Goal: Information Seeking & Learning: Learn about a topic

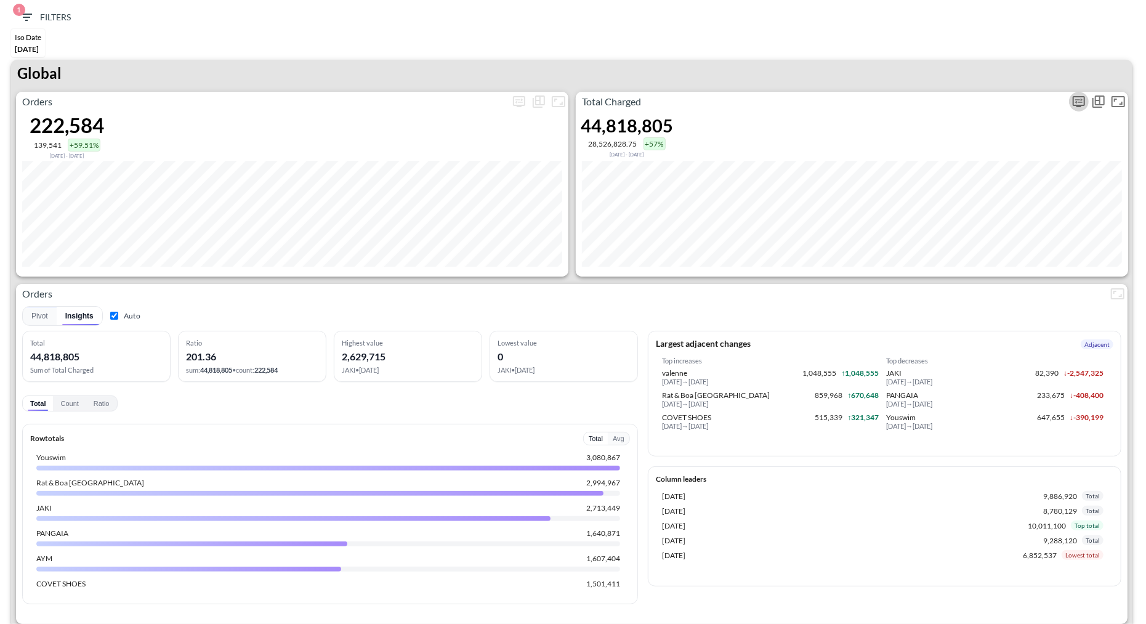
click at [1079, 103] on icon "more" at bounding box center [1078, 101] width 15 height 15
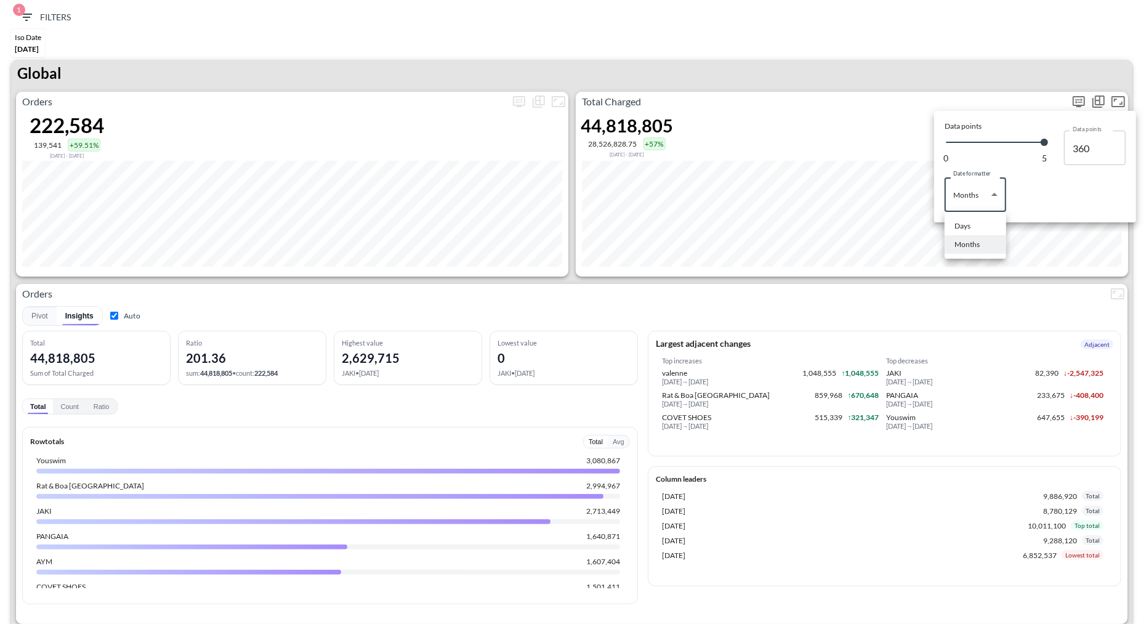
click at [986, 188] on body "BI.P.EYE, Interactive Analytics Dashboards 1 Filters Iso Date [DATE] Returns v2…" at bounding box center [573, 312] width 1146 height 624
click at [962, 230] on div "Days" at bounding box center [962, 225] width 16 height 11
type input "Days"
type input "141"
click at [906, 43] on div at bounding box center [573, 312] width 1146 height 624
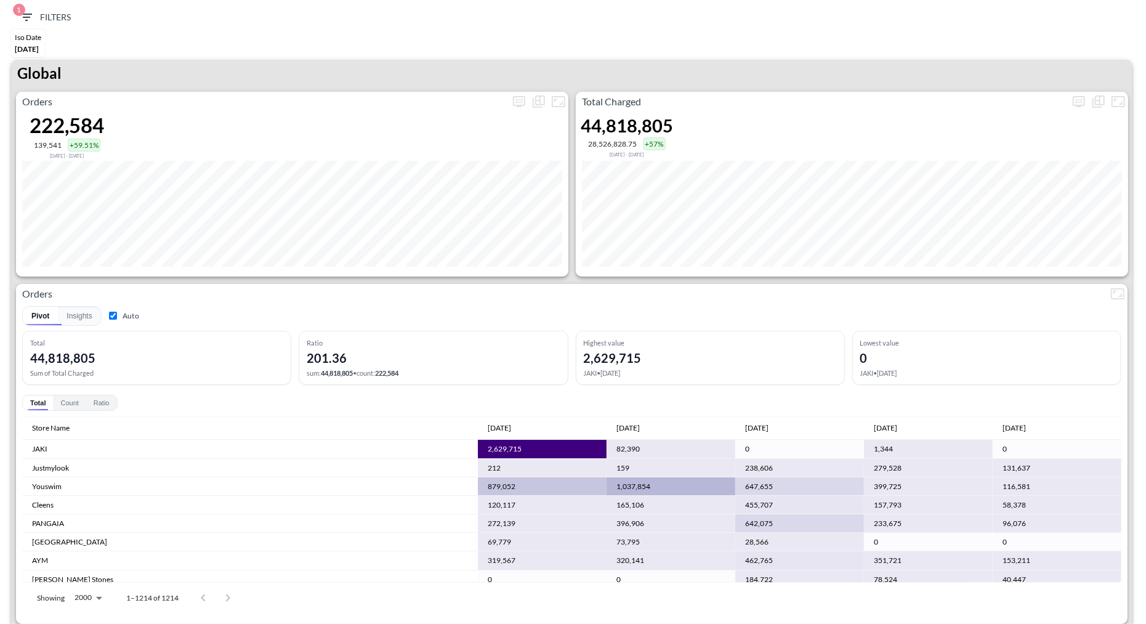
click at [1083, 118] on div "Total Charged 44,818,805 28,526,828.75 +57% [DATE] - [DATE]" at bounding box center [852, 184] width 552 height 185
click at [1080, 105] on icon "more" at bounding box center [1079, 101] width 12 height 11
click at [959, 193] on body "BI.P.EYE, Interactive Analytics Dashboards 1 Filters Iso Date [DATE] Returns v2…" at bounding box center [573, 312] width 1146 height 624
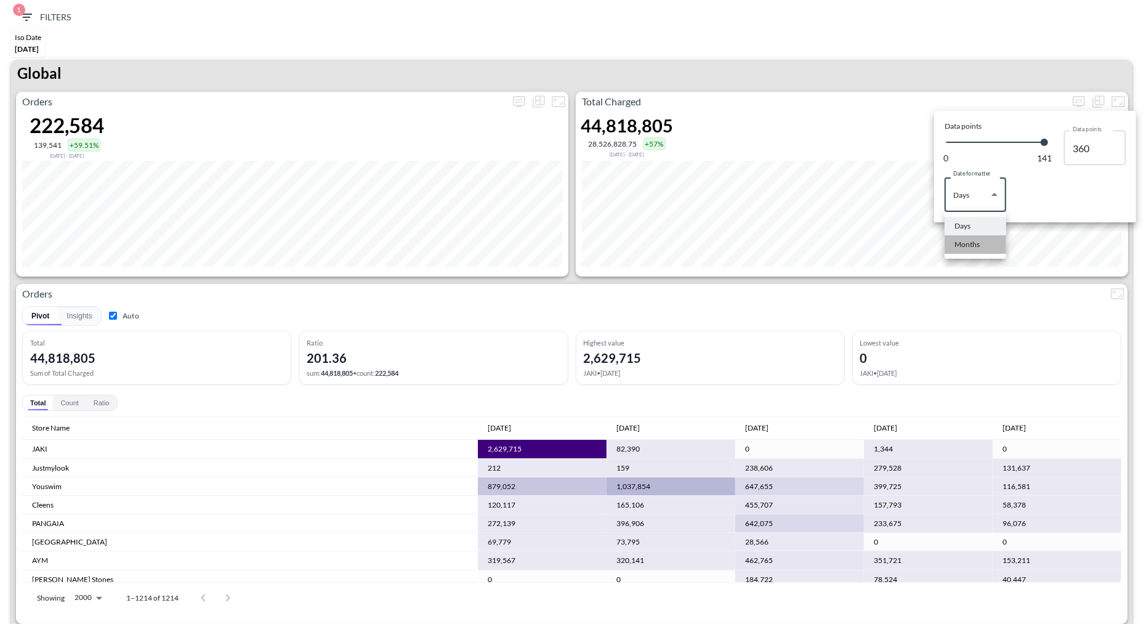
click at [976, 249] on div "Months" at bounding box center [966, 244] width 25 height 11
type input "Months"
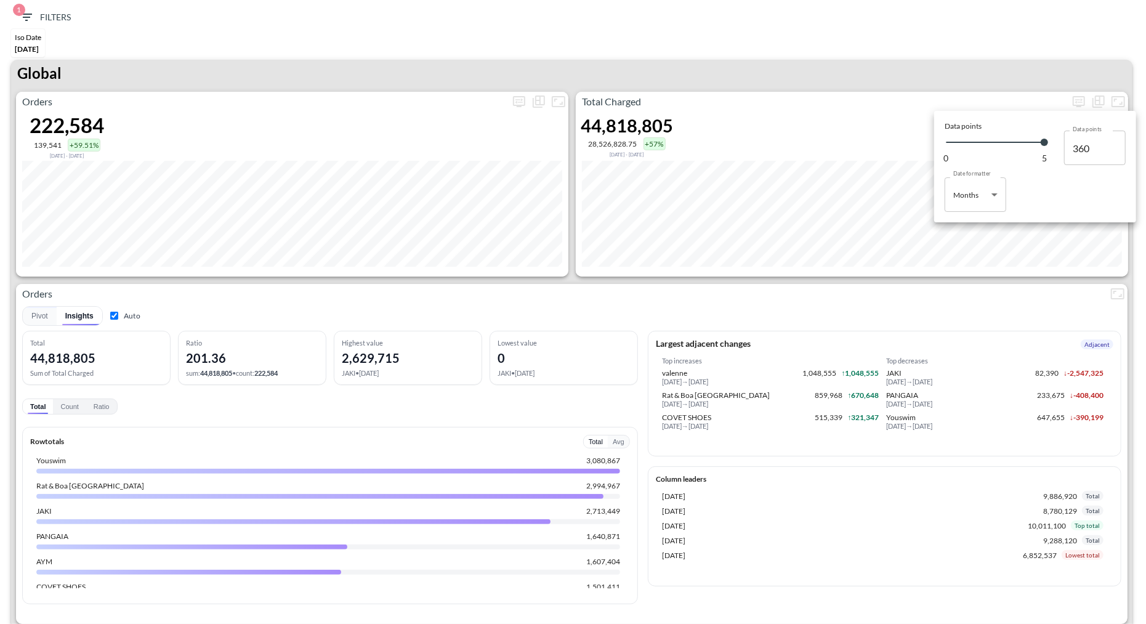
click at [922, 280] on div at bounding box center [573, 312] width 1146 height 624
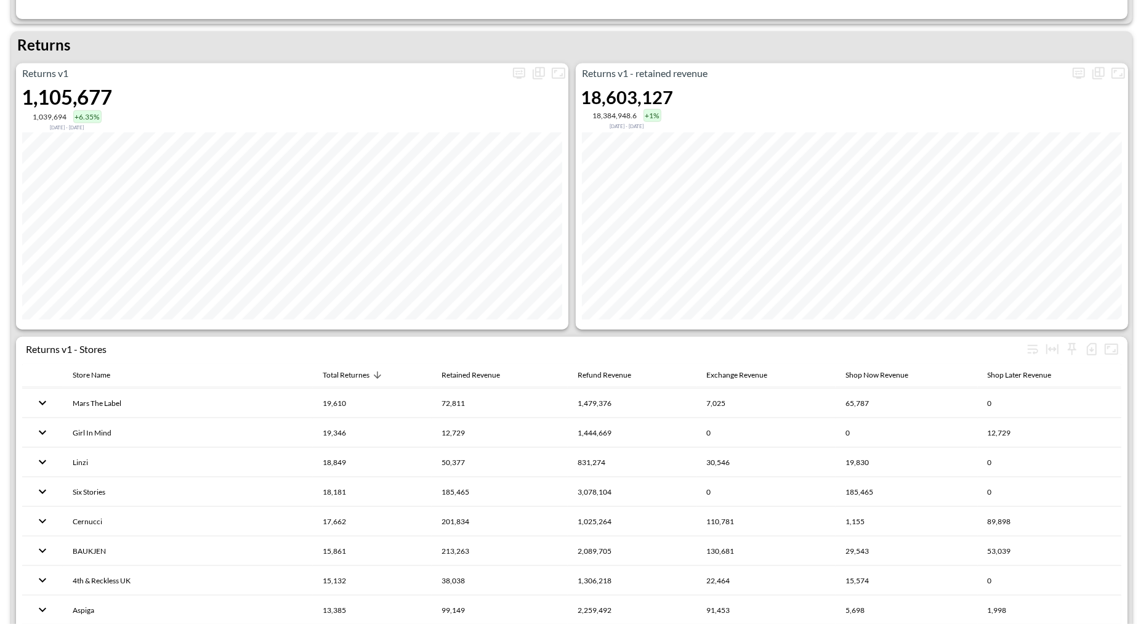
scroll to position [577, 0]
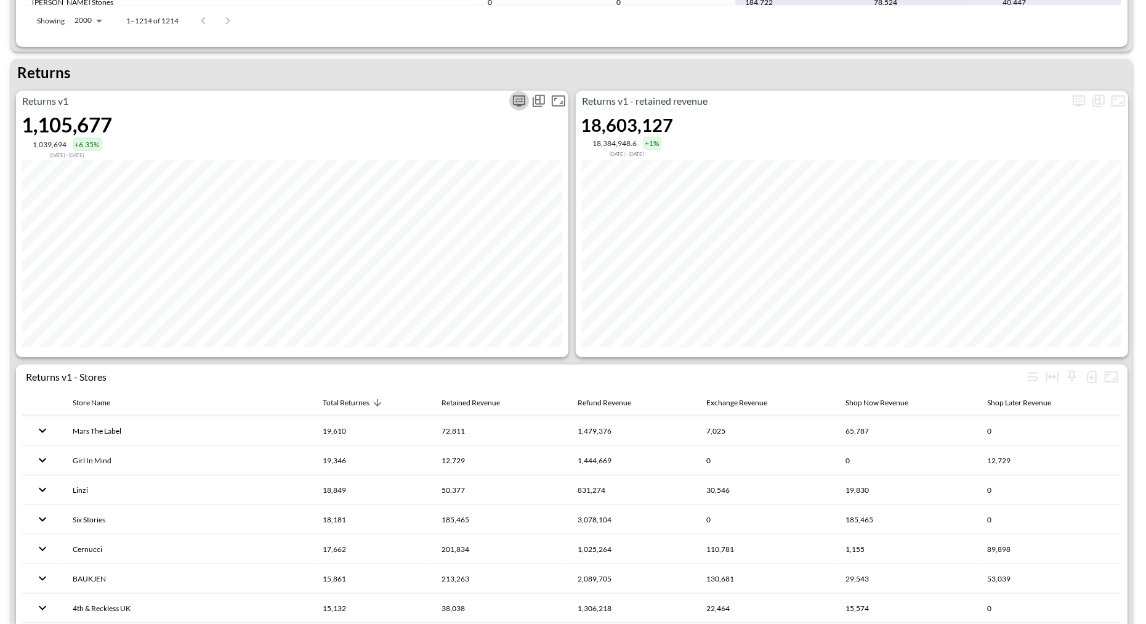
click at [524, 91] on button "more" at bounding box center [519, 101] width 20 height 20
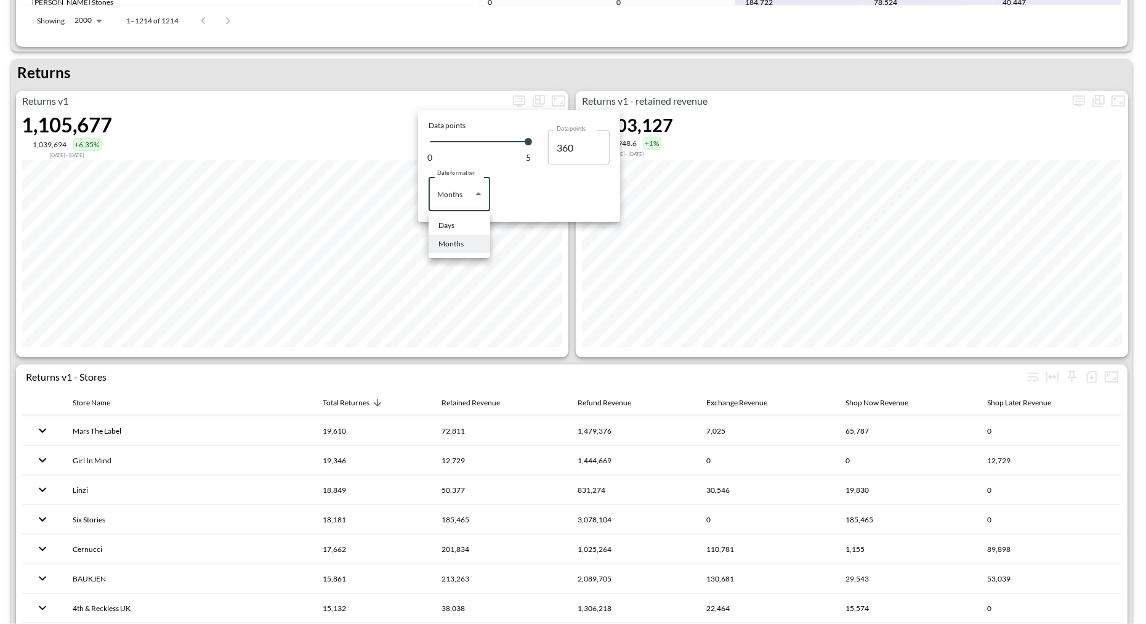
click at [462, 187] on body "BI.P.EYE, Interactive Analytics Dashboards 1 Filters Iso Date [DATE] Returns v2…" at bounding box center [573, 312] width 1146 height 624
click at [455, 216] on li "Days" at bounding box center [460, 225] width 62 height 18
type input "Days"
type input "141"
click at [380, 99] on div at bounding box center [573, 312] width 1146 height 624
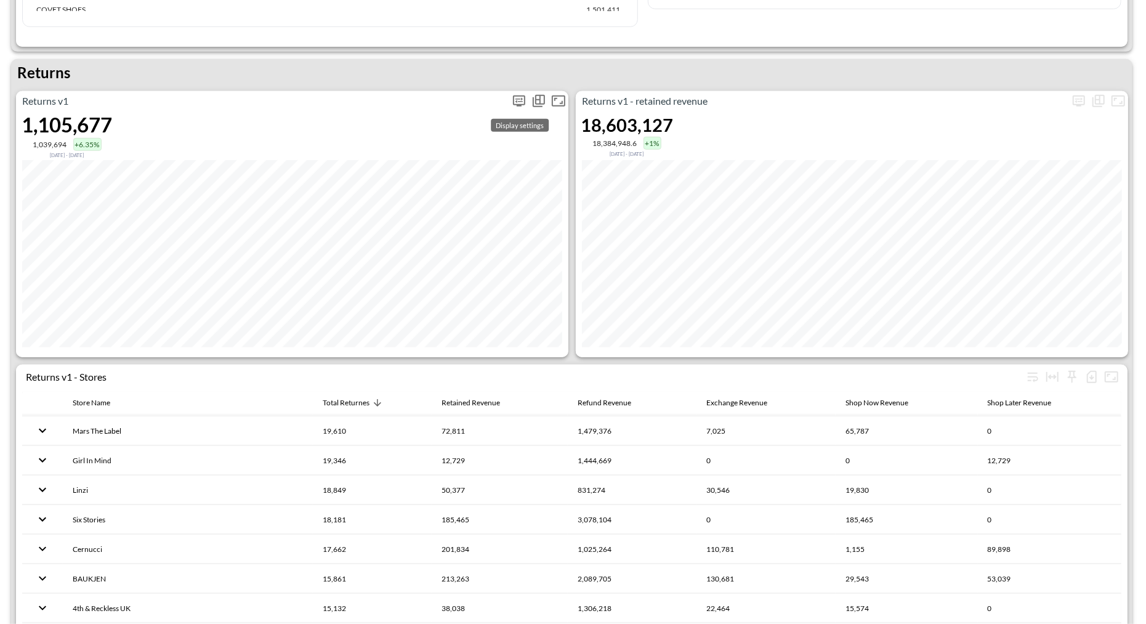
click at [511, 107] on span "Display settings" at bounding box center [519, 101] width 20 height 20
click at [515, 107] on icon "more" at bounding box center [519, 101] width 15 height 15
click at [496, 197] on div "Date formatter Days Days Date formatter" at bounding box center [519, 187] width 181 height 47
click at [477, 197] on body "BI.P.EYE, Interactive Analytics Dashboards 1 Filters Iso Date [DATE] Returns v2…" at bounding box center [573, 312] width 1146 height 624
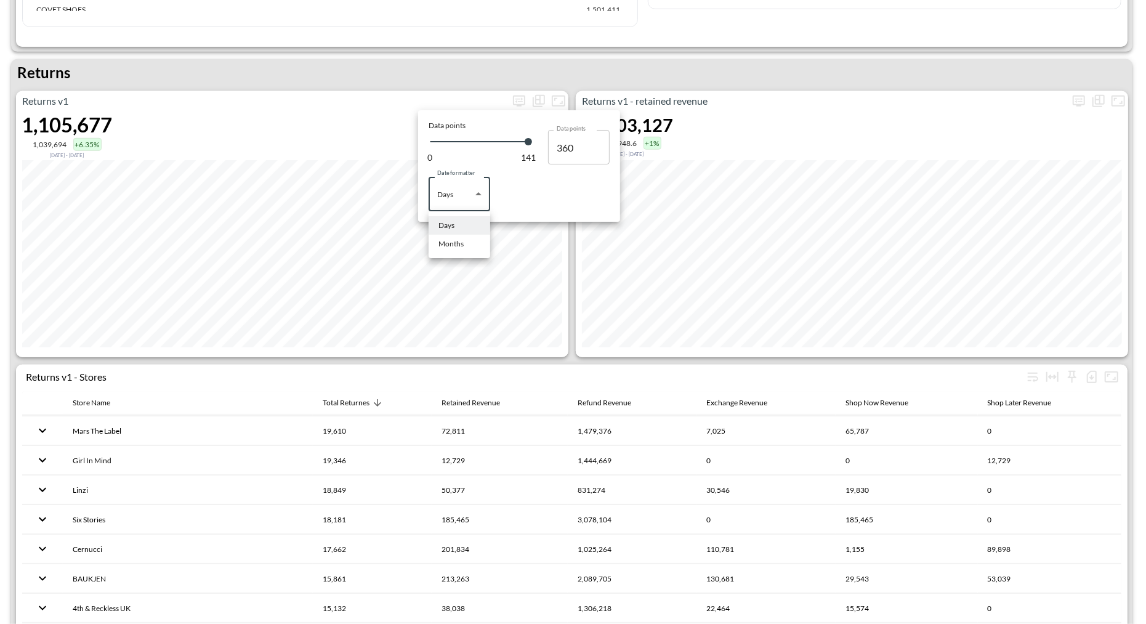
click at [506, 351] on div at bounding box center [573, 312] width 1146 height 624
click at [509, 350] on div at bounding box center [573, 312] width 1146 height 624
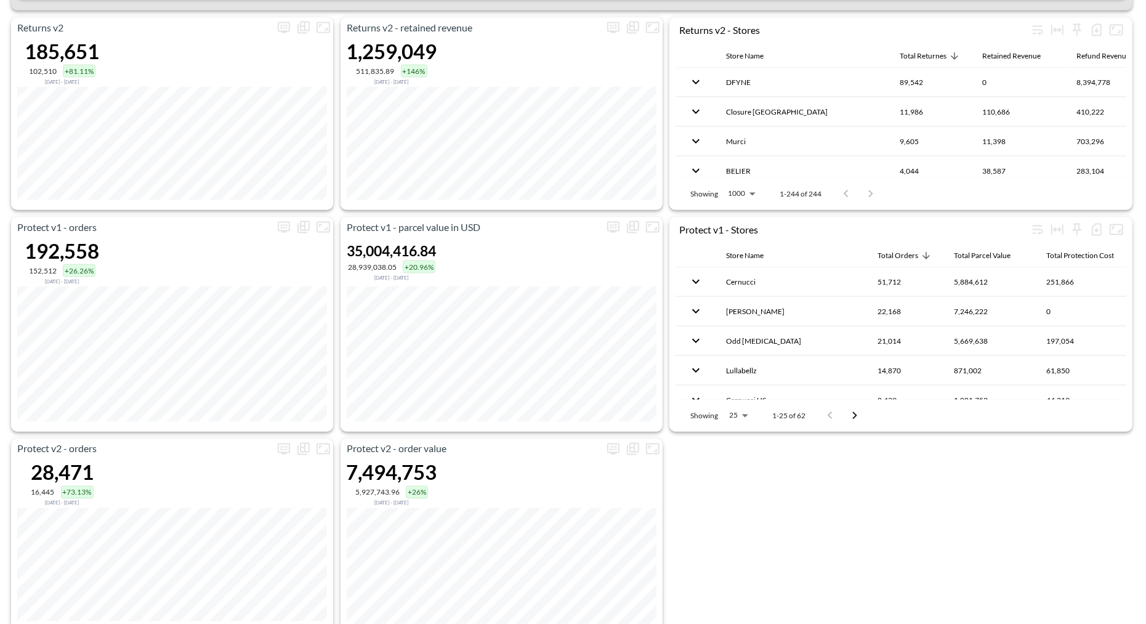
scroll to position [1302, 0]
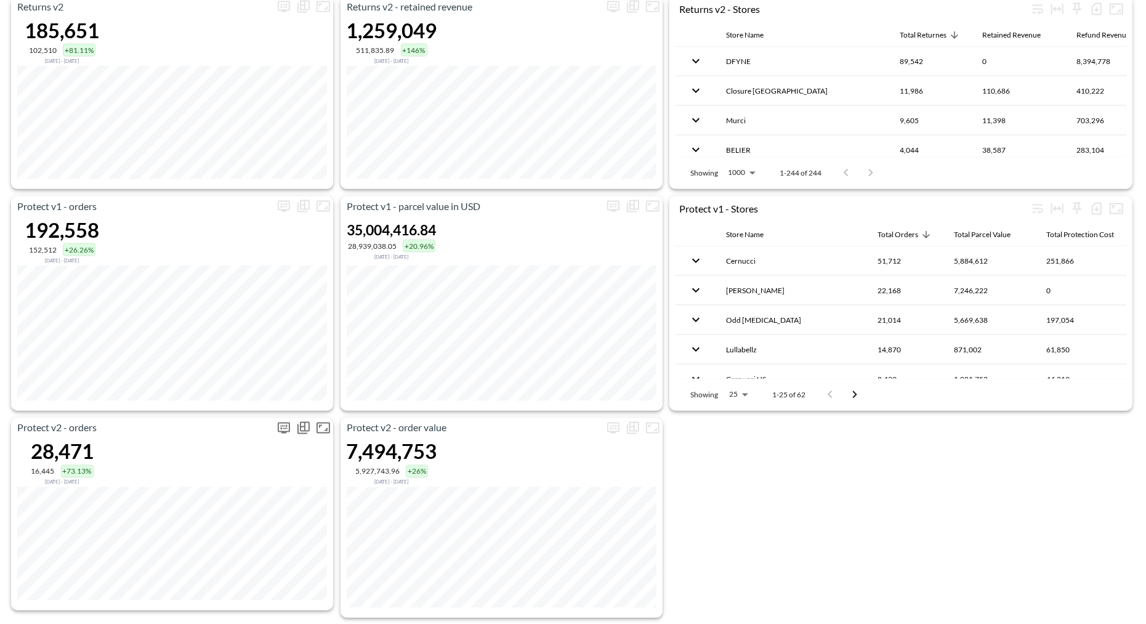
click at [280, 426] on icon "more" at bounding box center [284, 427] width 12 height 11
click at [230, 513] on body "BI.P.EYE, Interactive Analytics Dashboards 1 Filters Iso Date [DATE] Returns v2…" at bounding box center [573, 312] width 1146 height 624
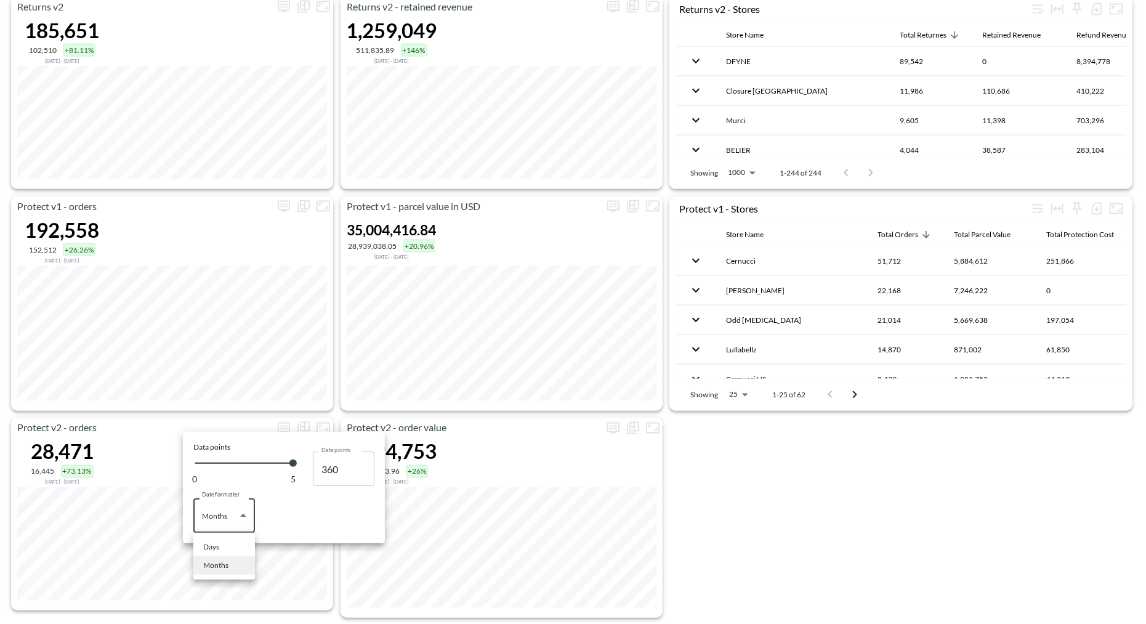
click at [222, 542] on li "Days" at bounding box center [224, 547] width 62 height 18
type input "Days"
type input "141"
click at [299, 608] on div at bounding box center [573, 312] width 1146 height 624
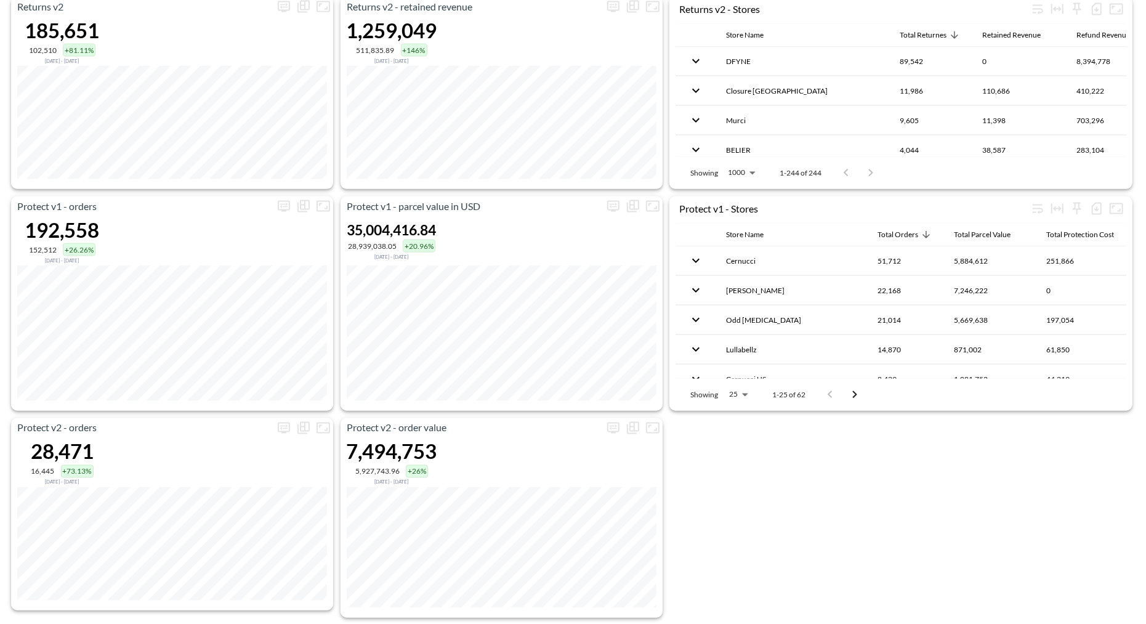
checkbox input "true"
